Goal: Task Accomplishment & Management: Use online tool/utility

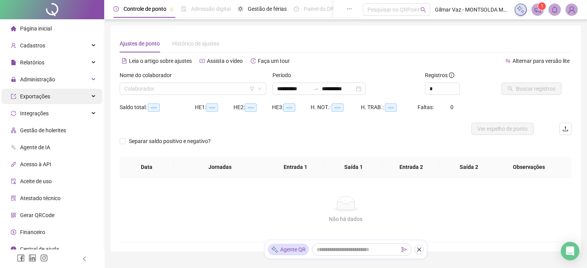
type input "**********"
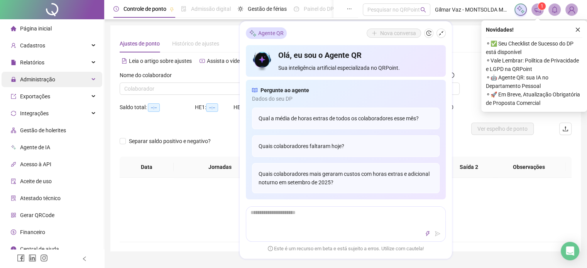
click at [43, 81] on span "Administração" at bounding box center [37, 79] width 35 height 6
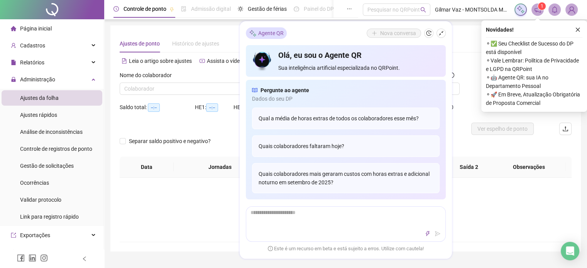
click at [46, 99] on span "Ajustes da folha" at bounding box center [39, 98] width 39 height 6
click at [161, 88] on input "search" at bounding box center [189, 89] width 130 height 12
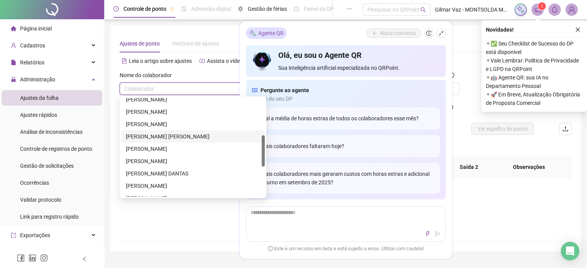
scroll to position [193, 0]
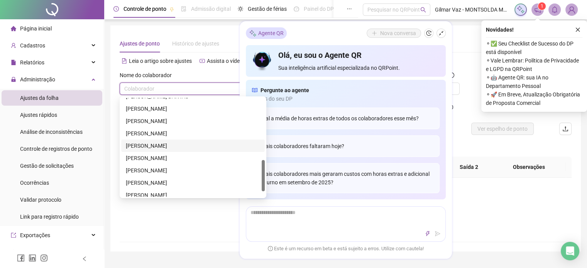
click at [136, 144] on div "[PERSON_NAME]" at bounding box center [193, 146] width 134 height 8
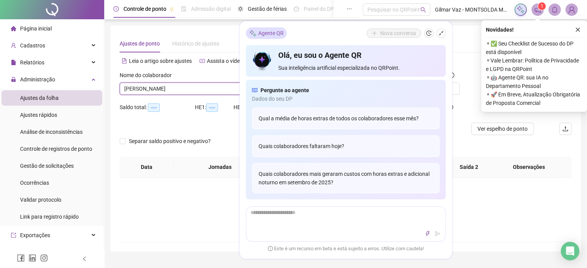
click at [157, 88] on span "[PERSON_NAME]" at bounding box center [192, 89] width 137 height 12
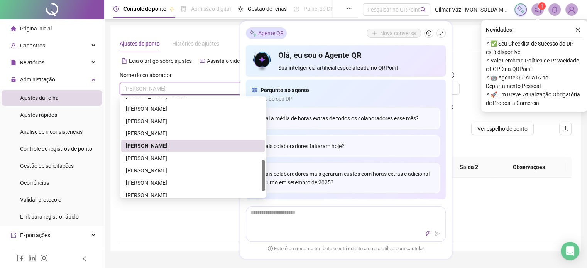
click at [168, 145] on div "[PERSON_NAME]" at bounding box center [193, 146] width 134 height 8
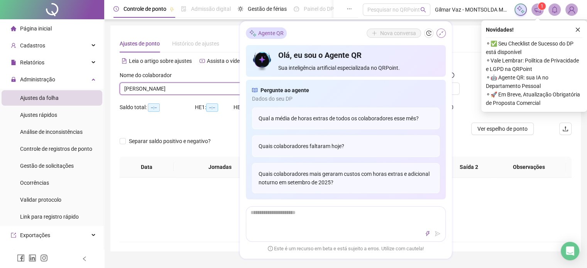
click at [438, 33] on icon "shrink" at bounding box center [440, 32] width 5 height 5
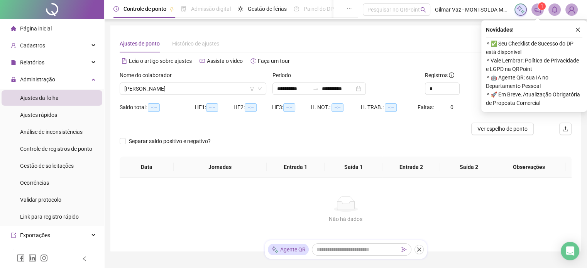
click at [438, 33] on div "**********" at bounding box center [345, 138] width 470 height 226
click at [574, 30] on button "button" at bounding box center [577, 29] width 9 height 9
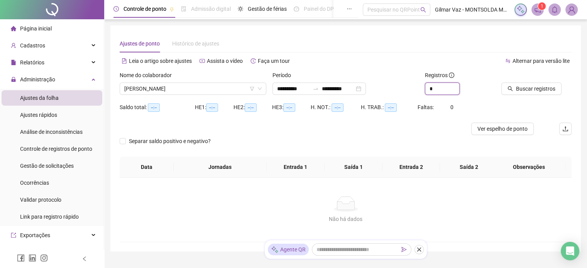
drag, startPoint x: 426, startPoint y: 89, endPoint x: 423, endPoint y: 78, distance: 11.5
click at [424, 88] on div "Registros *" at bounding box center [460, 86] width 76 height 30
type input "*"
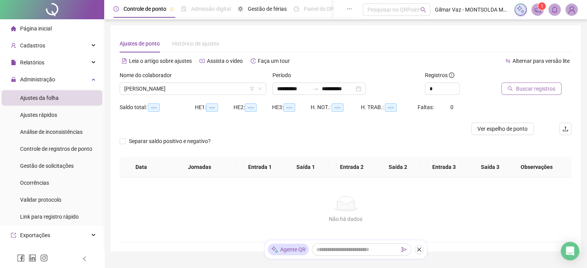
click at [530, 84] on button "Buscar registros" at bounding box center [531, 89] width 60 height 12
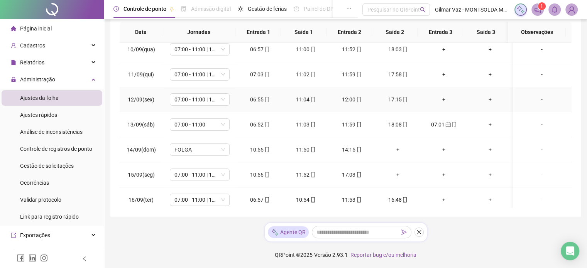
scroll to position [235, 0]
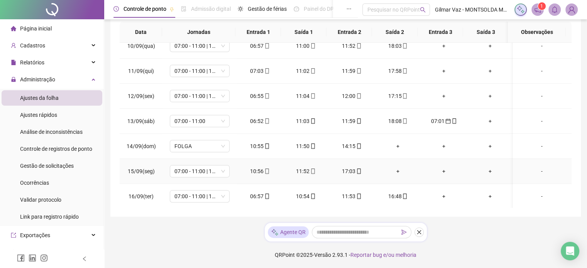
click at [396, 171] on div "+" at bounding box center [398, 171] width 34 height 8
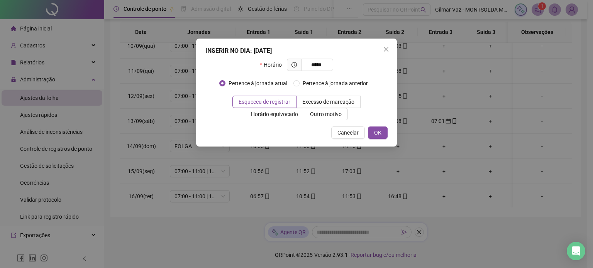
type input "*****"
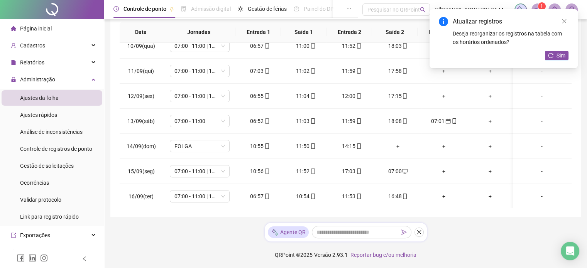
click at [559, 21] on div "Atualizar registros" at bounding box center [511, 21] width 116 height 9
click at [563, 21] on icon "close" at bounding box center [563, 21] width 5 height 5
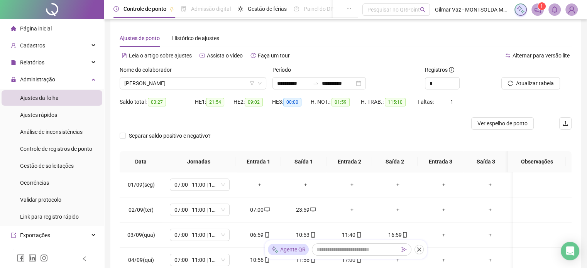
scroll to position [0, 0]
